Goal: Task Accomplishment & Management: Use online tool/utility

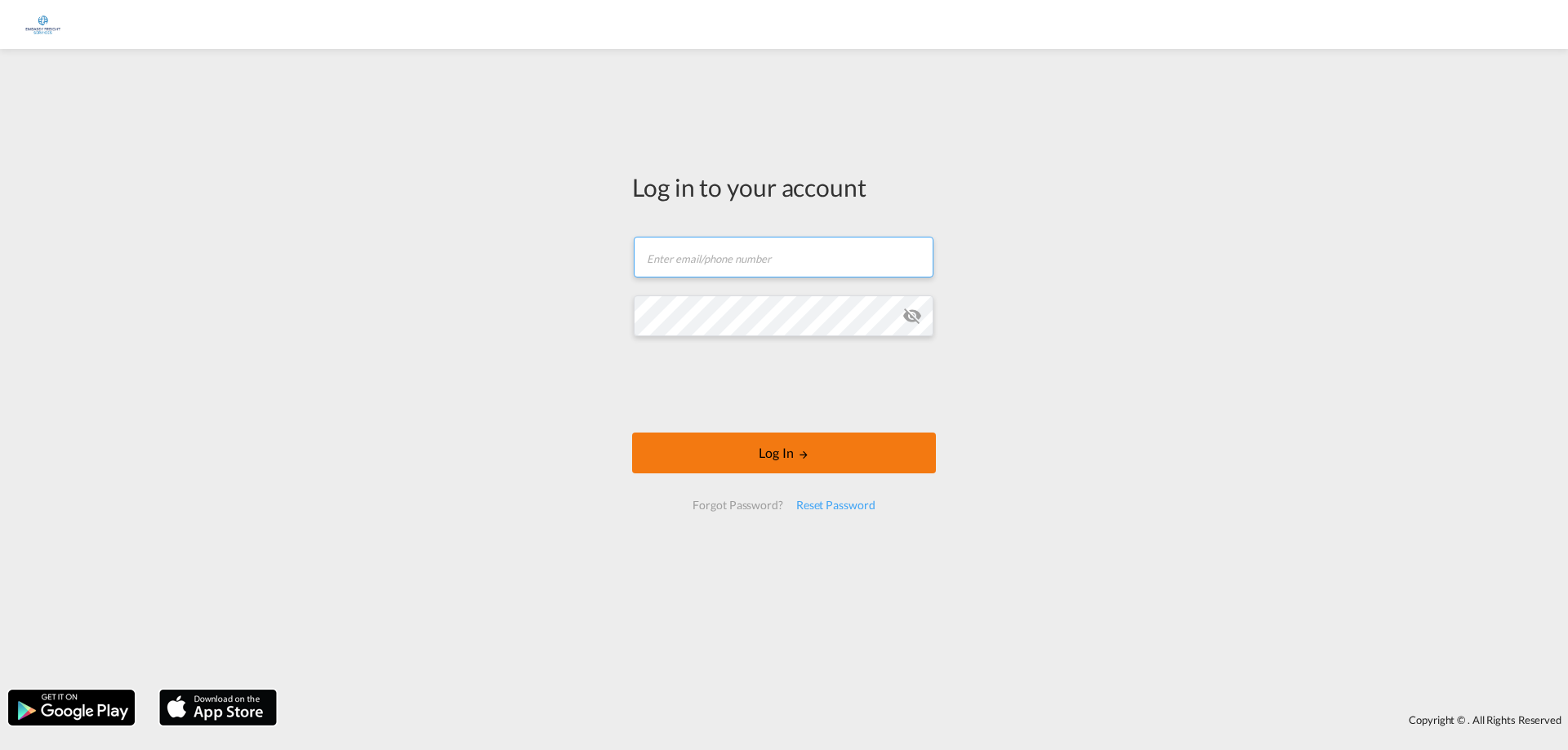
type input "[EMAIL_ADDRESS][DOMAIN_NAME]"
click at [762, 445] on button "Log In" at bounding box center [784, 454] width 303 height 41
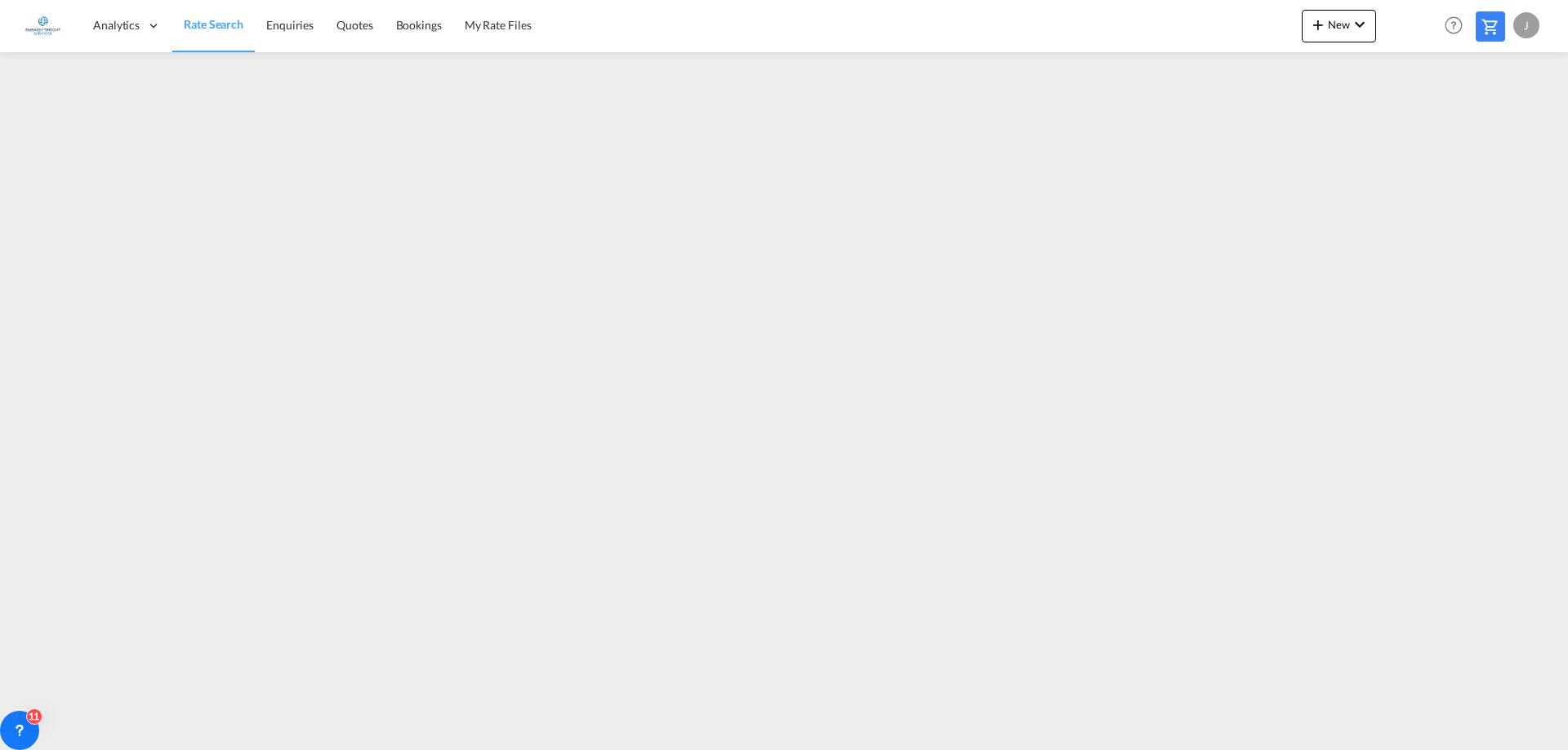
click at [1533, 22] on div "J" at bounding box center [1526, 25] width 26 height 26
click at [1494, 128] on button "Logout" at bounding box center [1508, 124] width 106 height 32
